Goal: Information Seeking & Learning: Learn about a topic

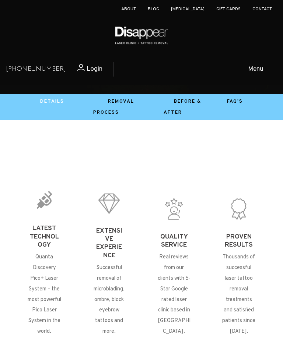
scroll to position [301, 0]
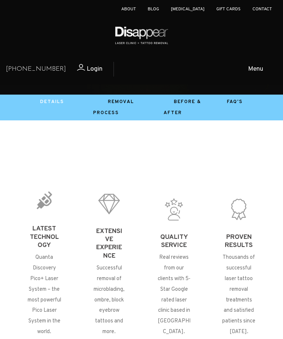
click at [192, 110] on link "Before & After" at bounding box center [183, 107] width 38 height 17
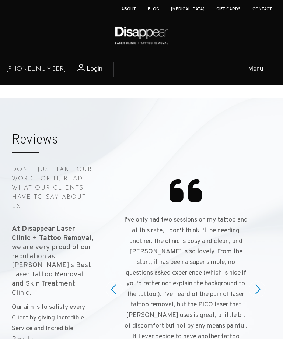
scroll to position [577, 0]
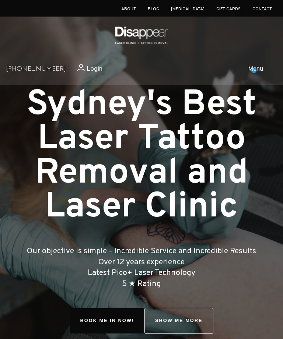
click at [254, 70] on span "Menu" at bounding box center [255, 69] width 15 height 11
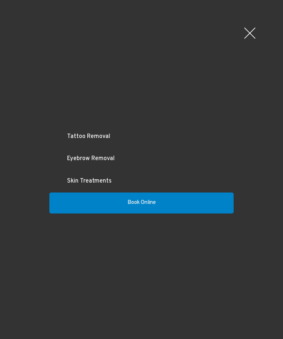
click at [104, 159] on link "Eyebrow Removal" at bounding box center [141, 159] width 184 height 22
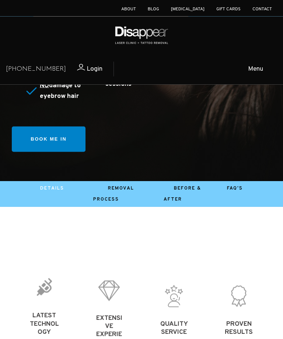
scroll to position [215, 0]
click at [190, 194] on link "Before & After" at bounding box center [183, 194] width 38 height 17
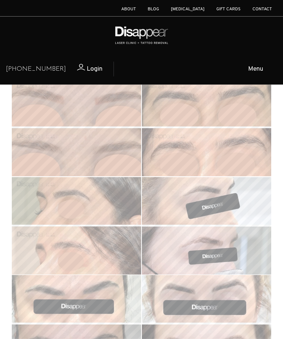
scroll to position [267, 0]
